Goal: Check status: Check status

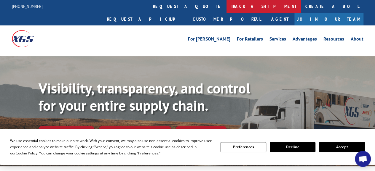
click at [226, 7] on link "track a shipment" at bounding box center [263, 6] width 74 height 13
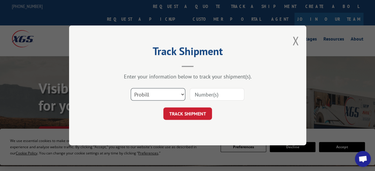
click at [182, 94] on select "Select category... Probill BOL PO" at bounding box center [158, 95] width 54 height 12
select select "bol"
click at [131, 89] on select "Select category... Probill BOL PO" at bounding box center [158, 95] width 54 height 12
click at [197, 95] on input at bounding box center [216, 95] width 54 height 12
paste input "2867988"
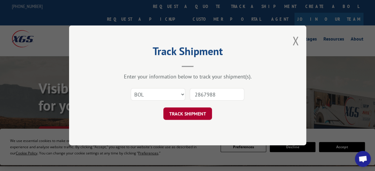
type input "2867988"
click at [183, 114] on button "TRACK SHIPMENT" at bounding box center [187, 114] width 49 height 12
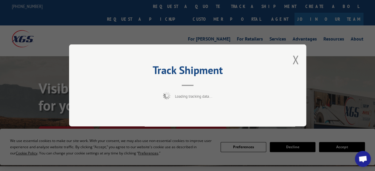
click at [183, 114] on div "Track Shipment Loading tracking data..." at bounding box center [187, 85] width 237 height 82
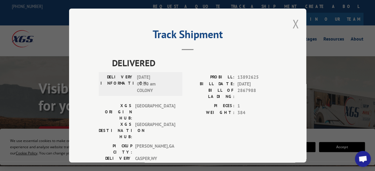
click at [292, 22] on button "Close modal" at bounding box center [295, 24] width 7 height 16
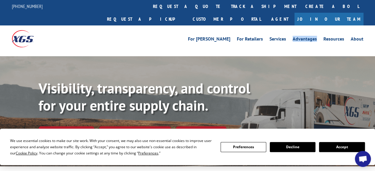
click at [292, 34] on ul "For [PERSON_NAME] For Retailers Services Advantages Resources About" at bounding box center [275, 38] width 182 height 9
